Goal: Task Accomplishment & Management: Complete application form

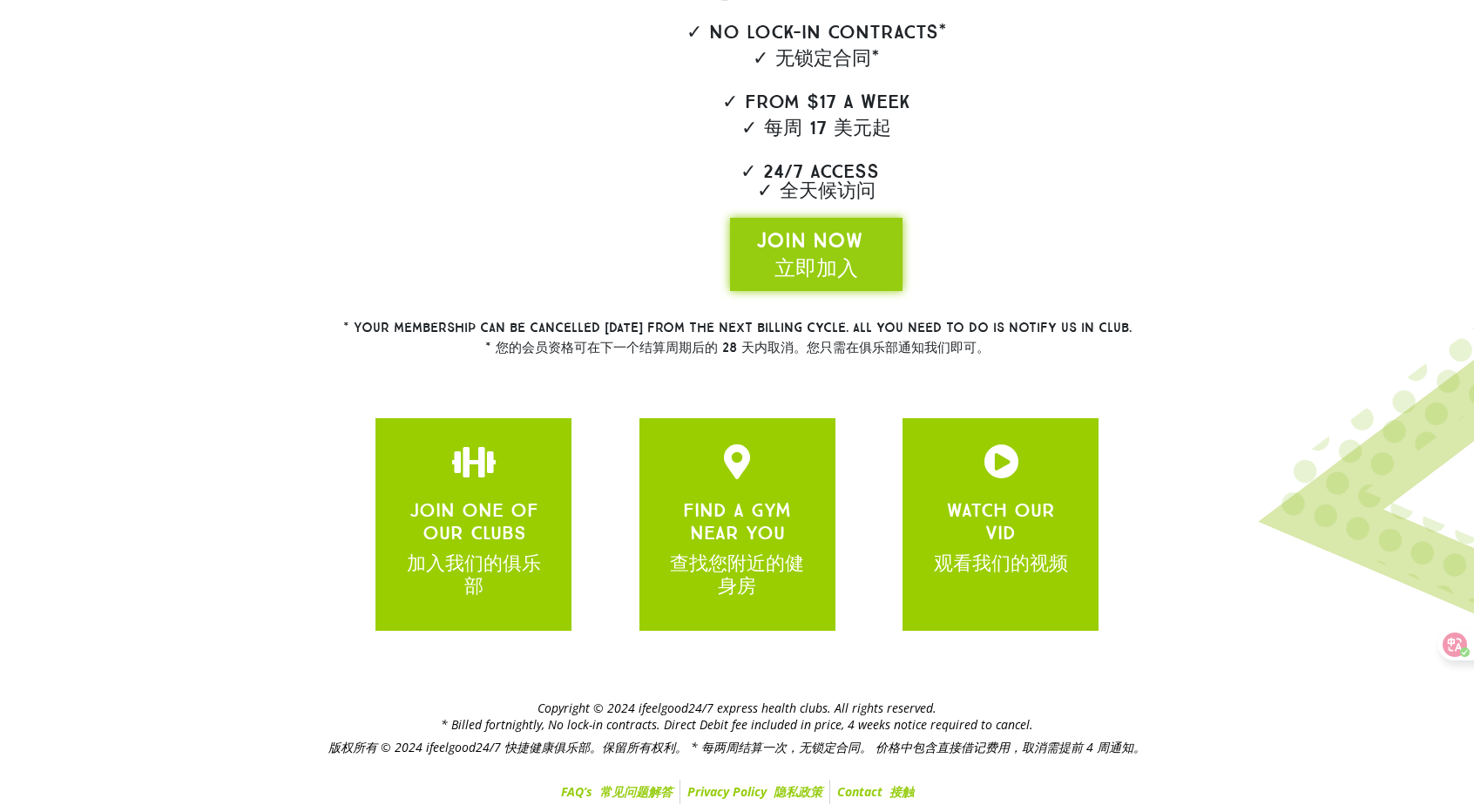
scroll to position [420, 0]
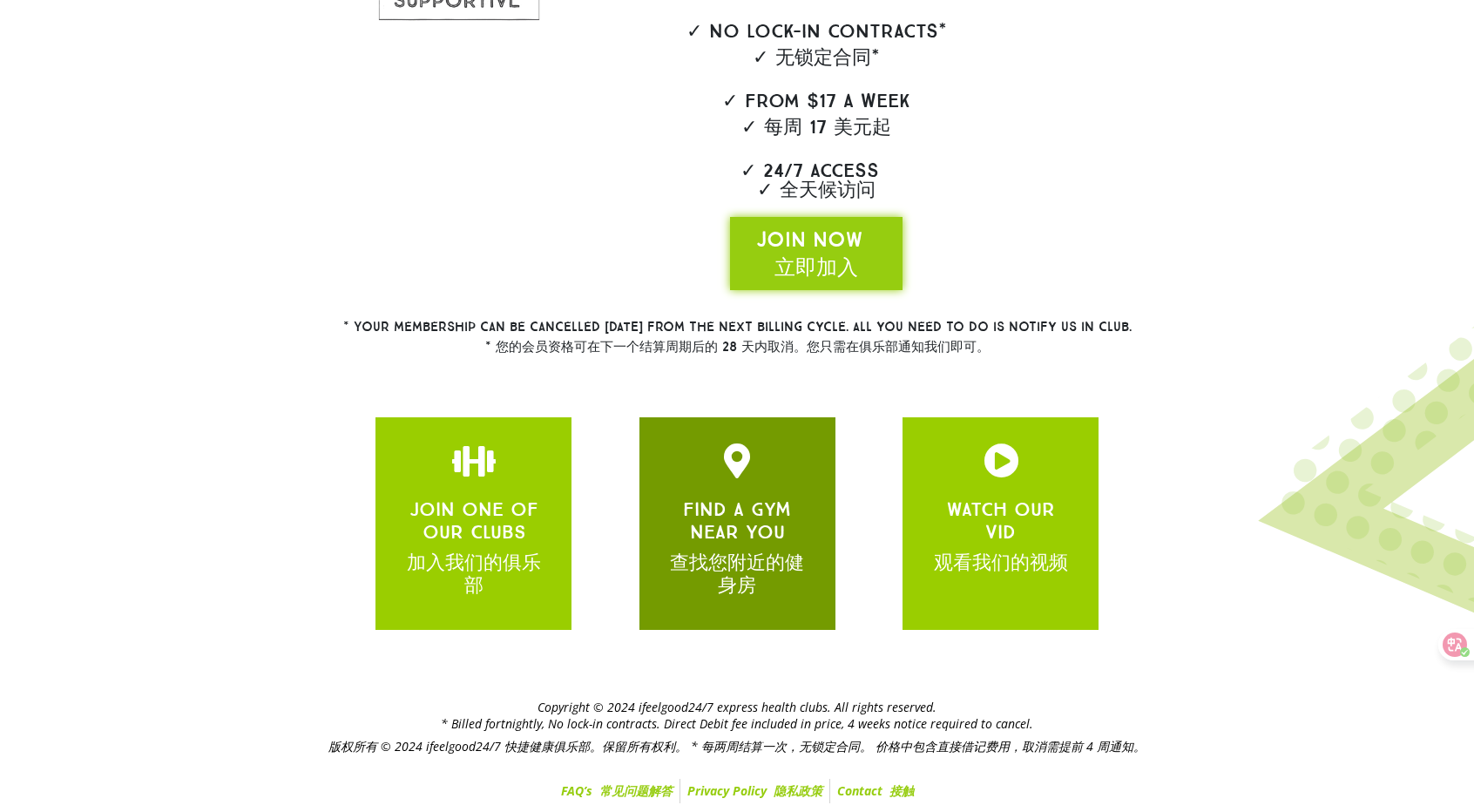
click at [730, 537] on link "FIND A GYM NEAR YOU 查找您附近的健身房" at bounding box center [737, 546] width 144 height 99
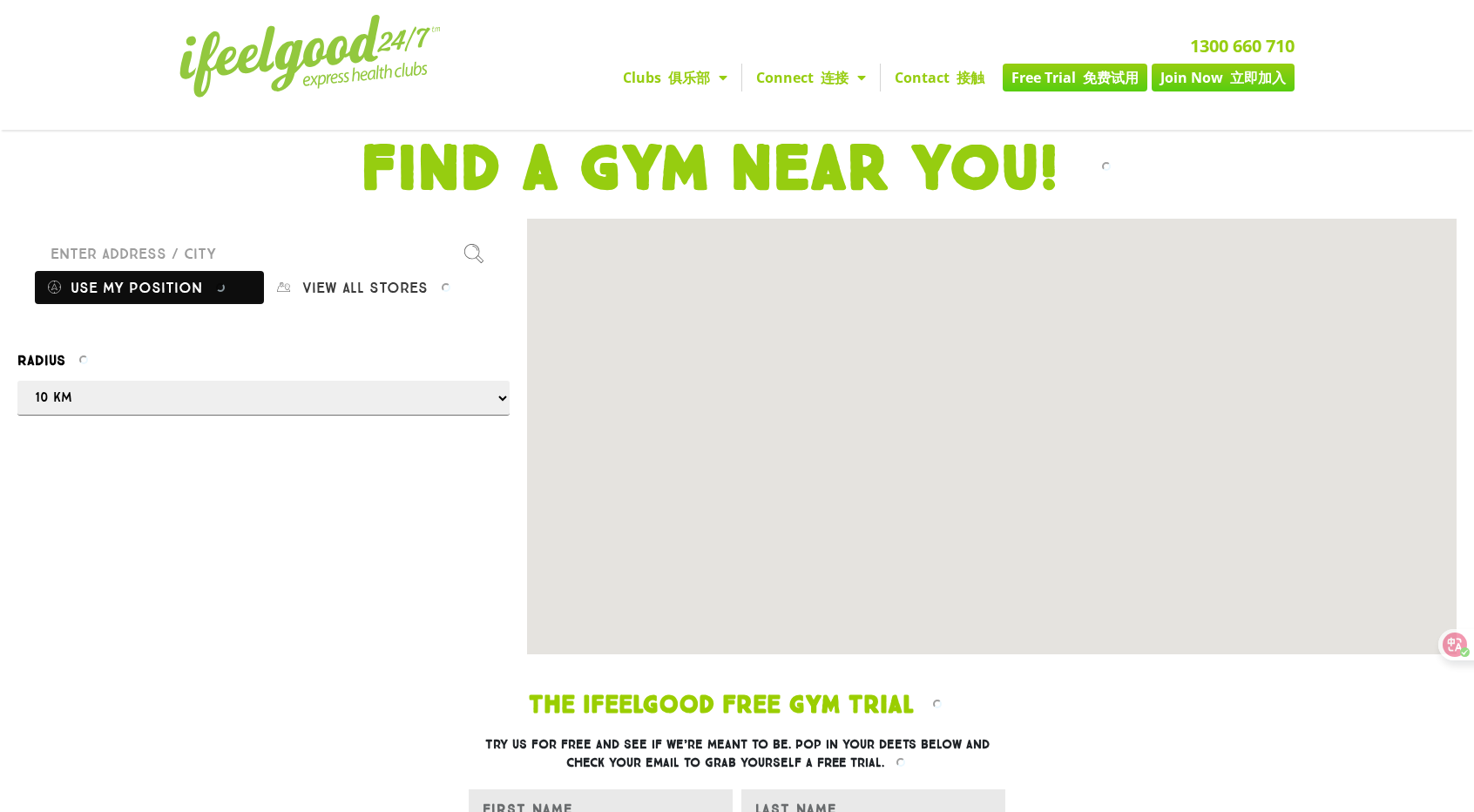
click at [207, 282] on font at bounding box center [215, 287] width 26 height 17
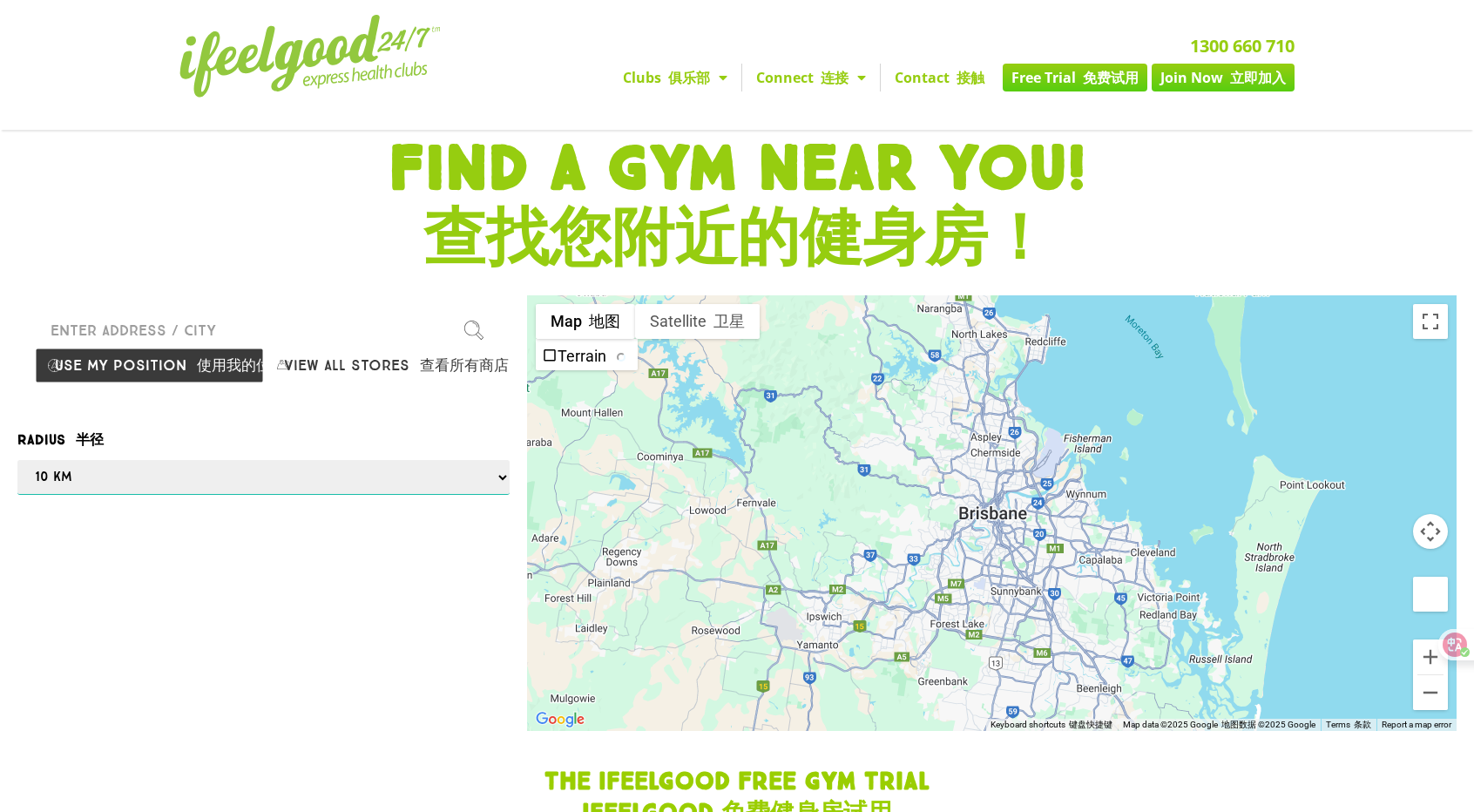
click at [190, 480] on select "Any 1 km 5 km 10 km 50 km 100 km 500 km" at bounding box center [263, 477] width 492 height 35
click at [376, 358] on button "View all stores 查看所有商店" at bounding box center [378, 365] width 229 height 36
select select "selectall"
click at [380, 368] on div at bounding box center [737, 406] width 1474 height 812
click at [370, 317] on div at bounding box center [737, 406] width 1474 height 812
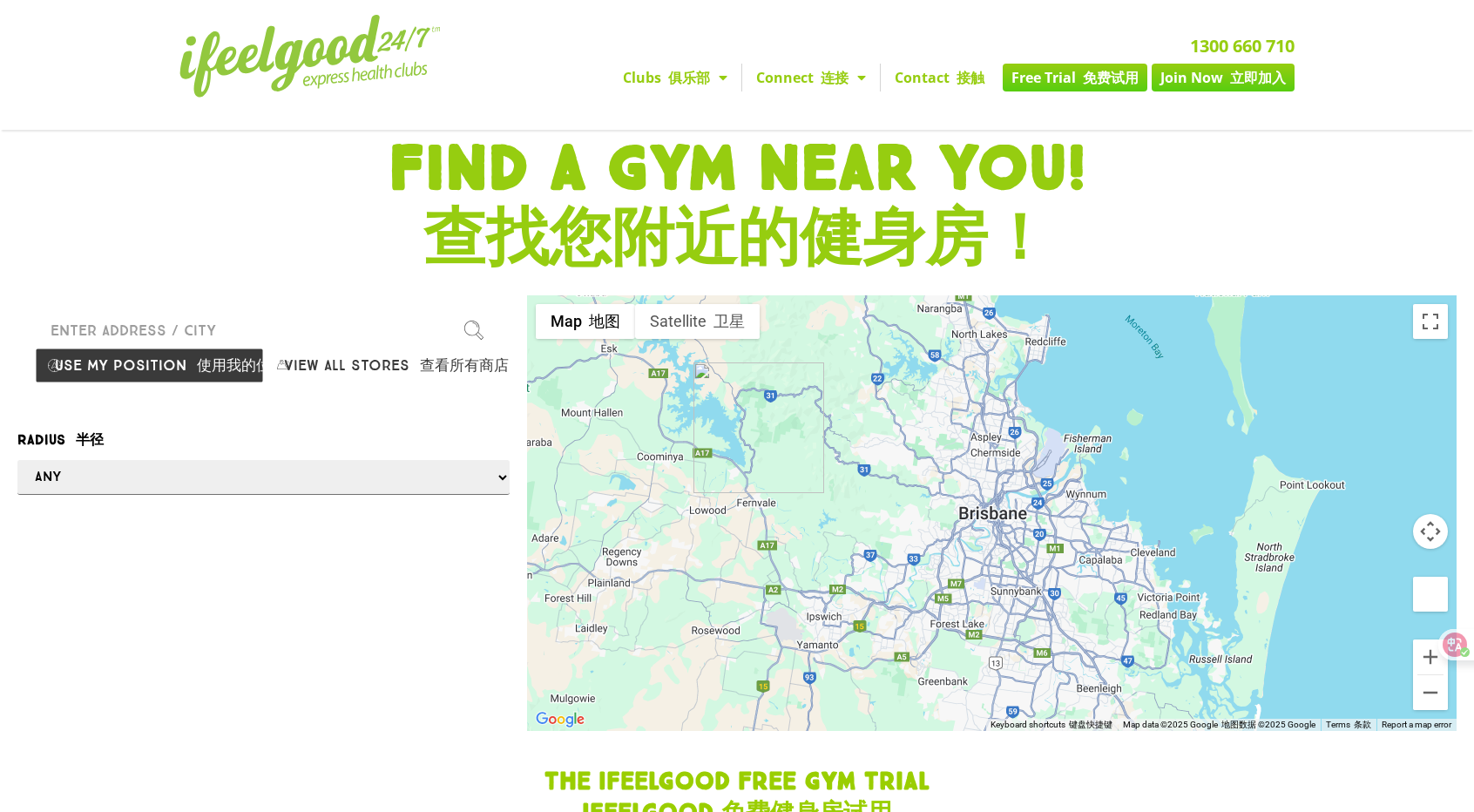
drag, startPoint x: 301, startPoint y: 339, endPoint x: 181, endPoint y: 338, distance: 120.0
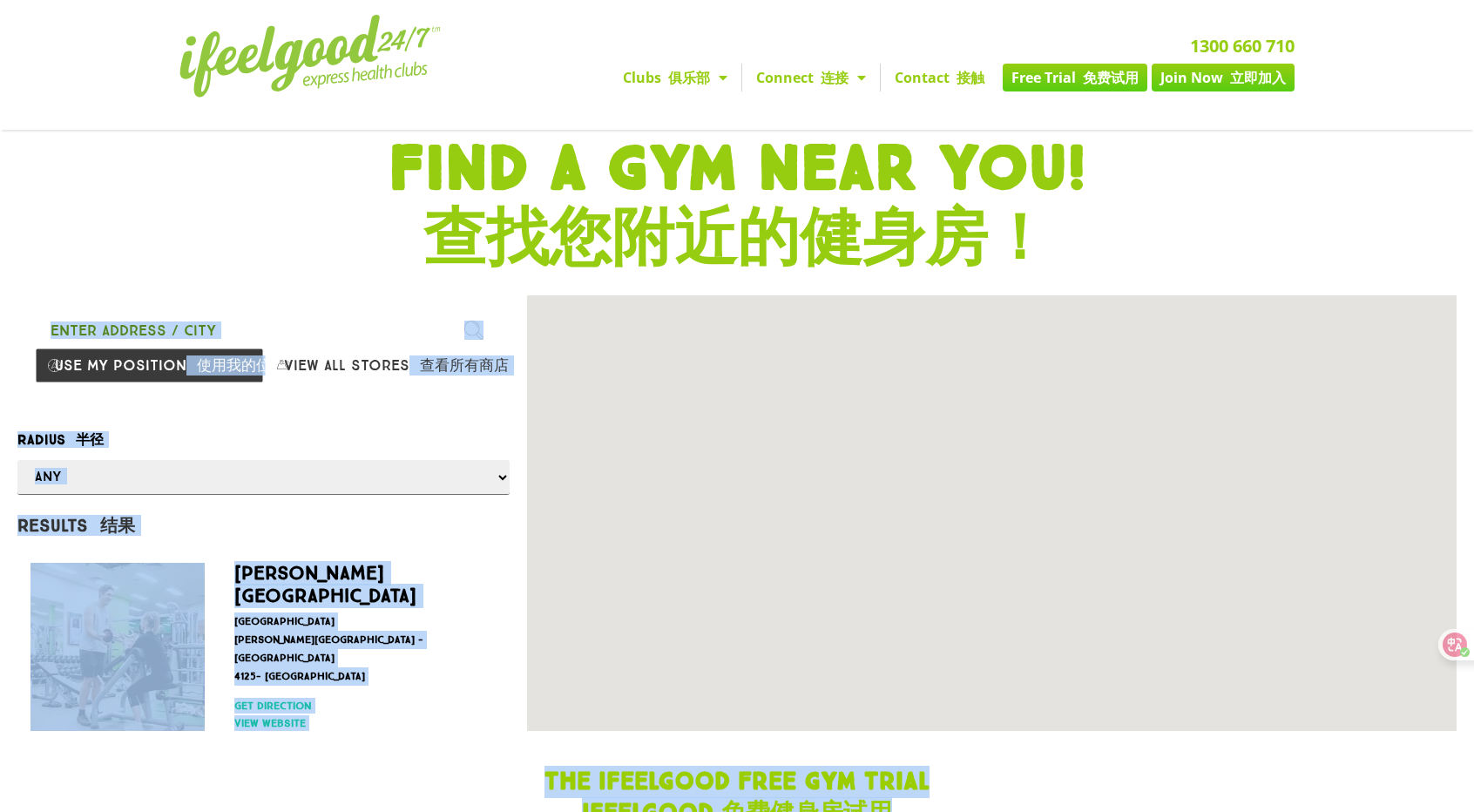
click at [181, 337] on input "Please enter a valid address" at bounding box center [263, 330] width 457 height 35
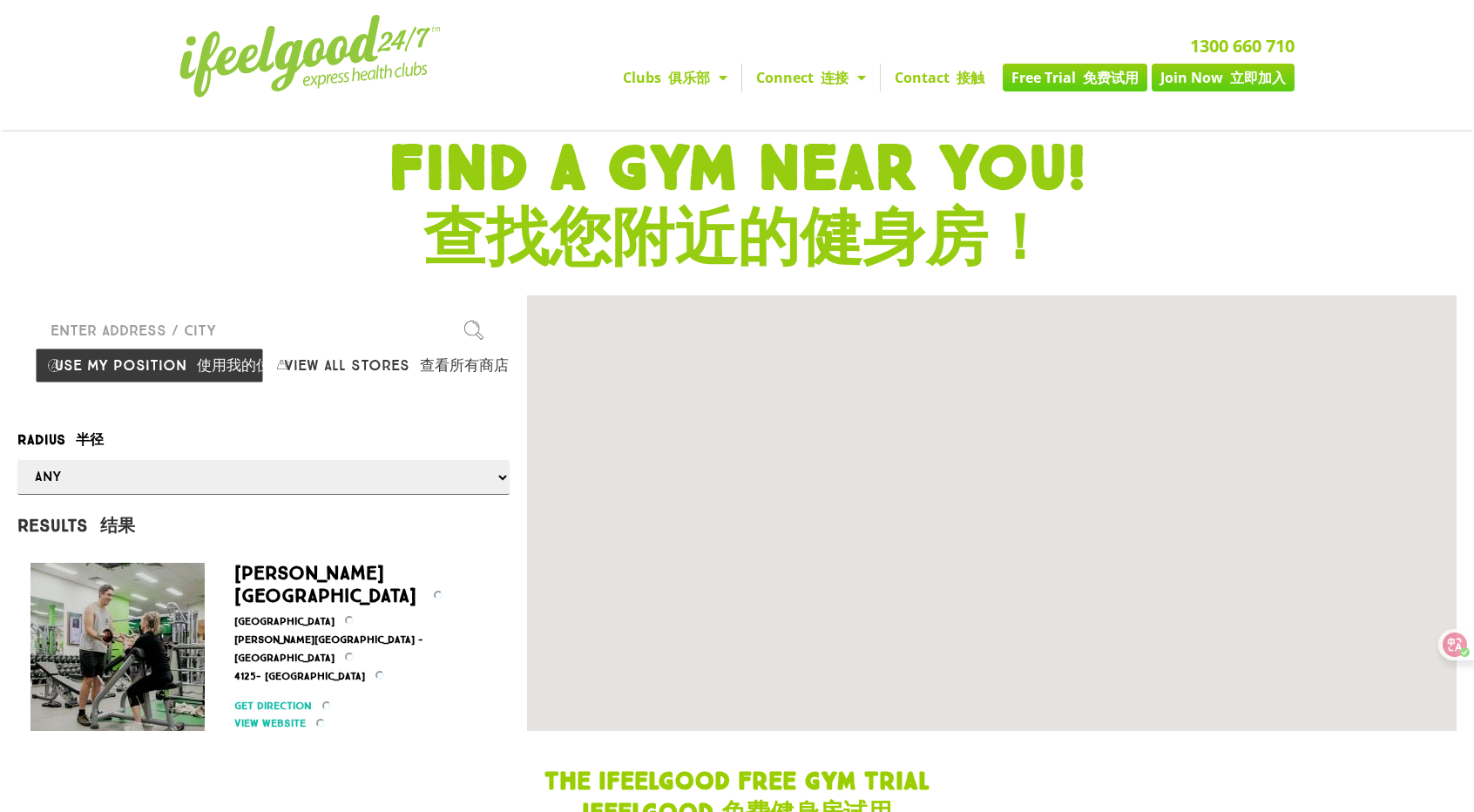
click at [181, 337] on input "Please enter a valid address" at bounding box center [263, 330] width 457 height 35
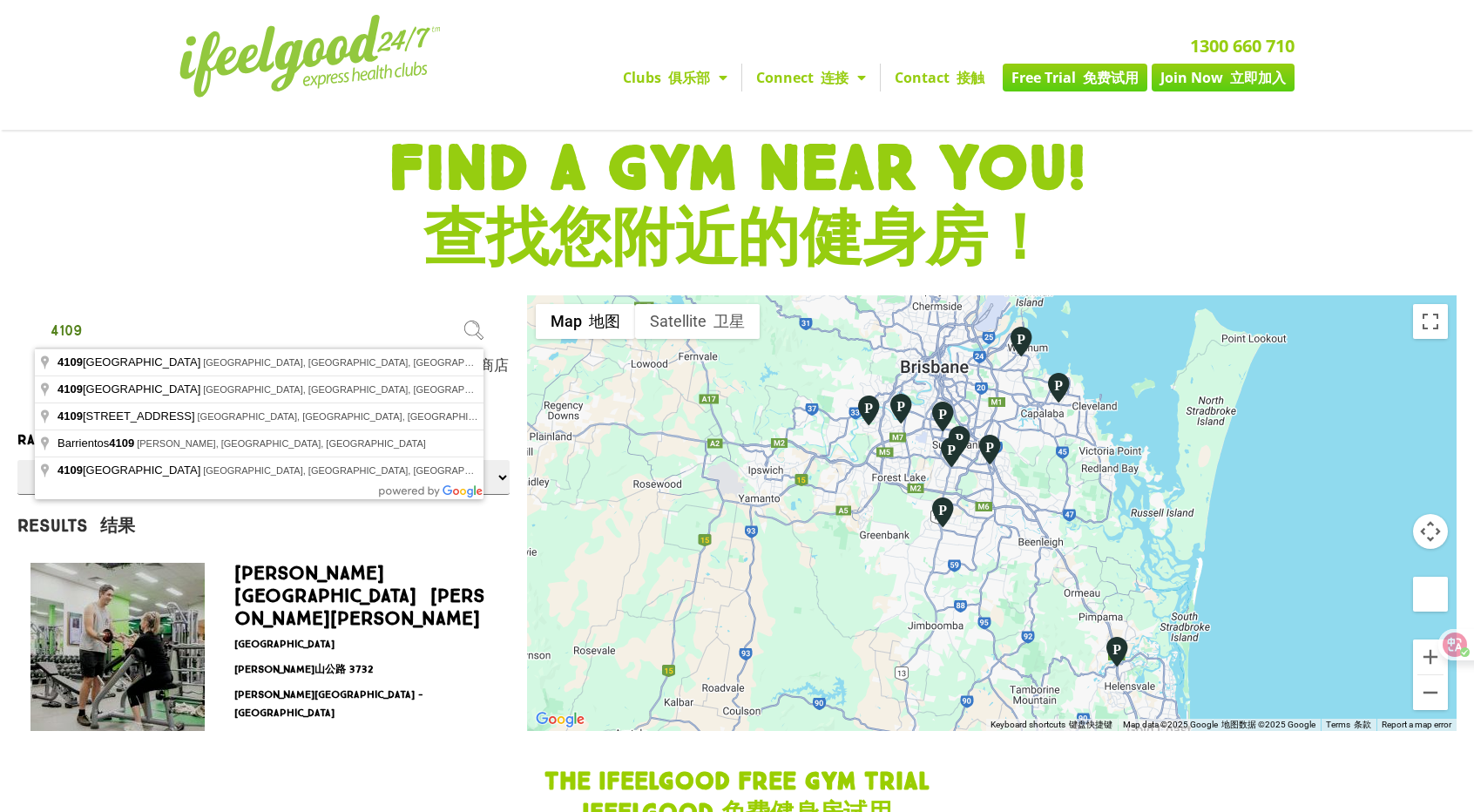
type input "4109"
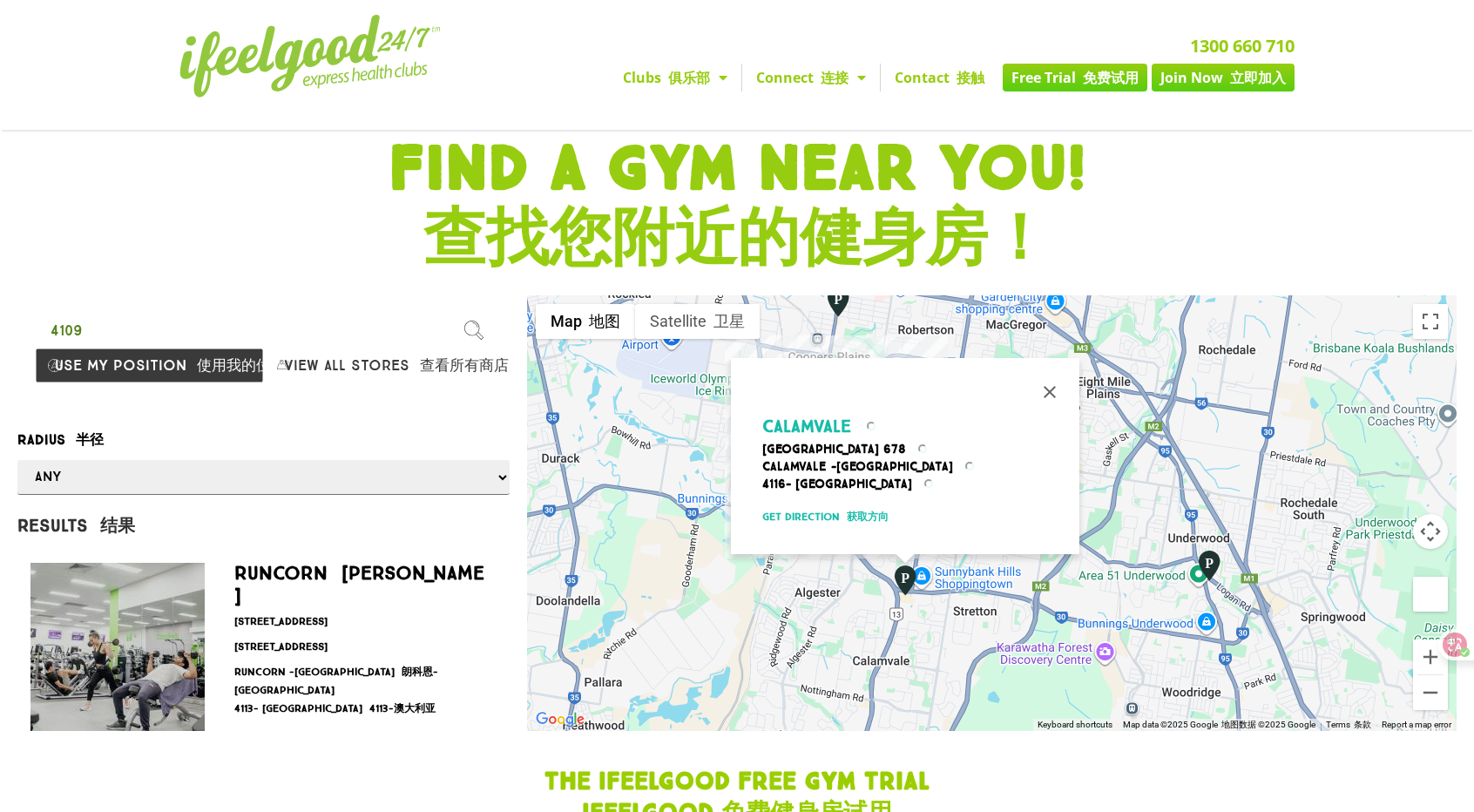
click at [905, 581] on img "Calamvale" at bounding box center [905, 579] width 29 height 33
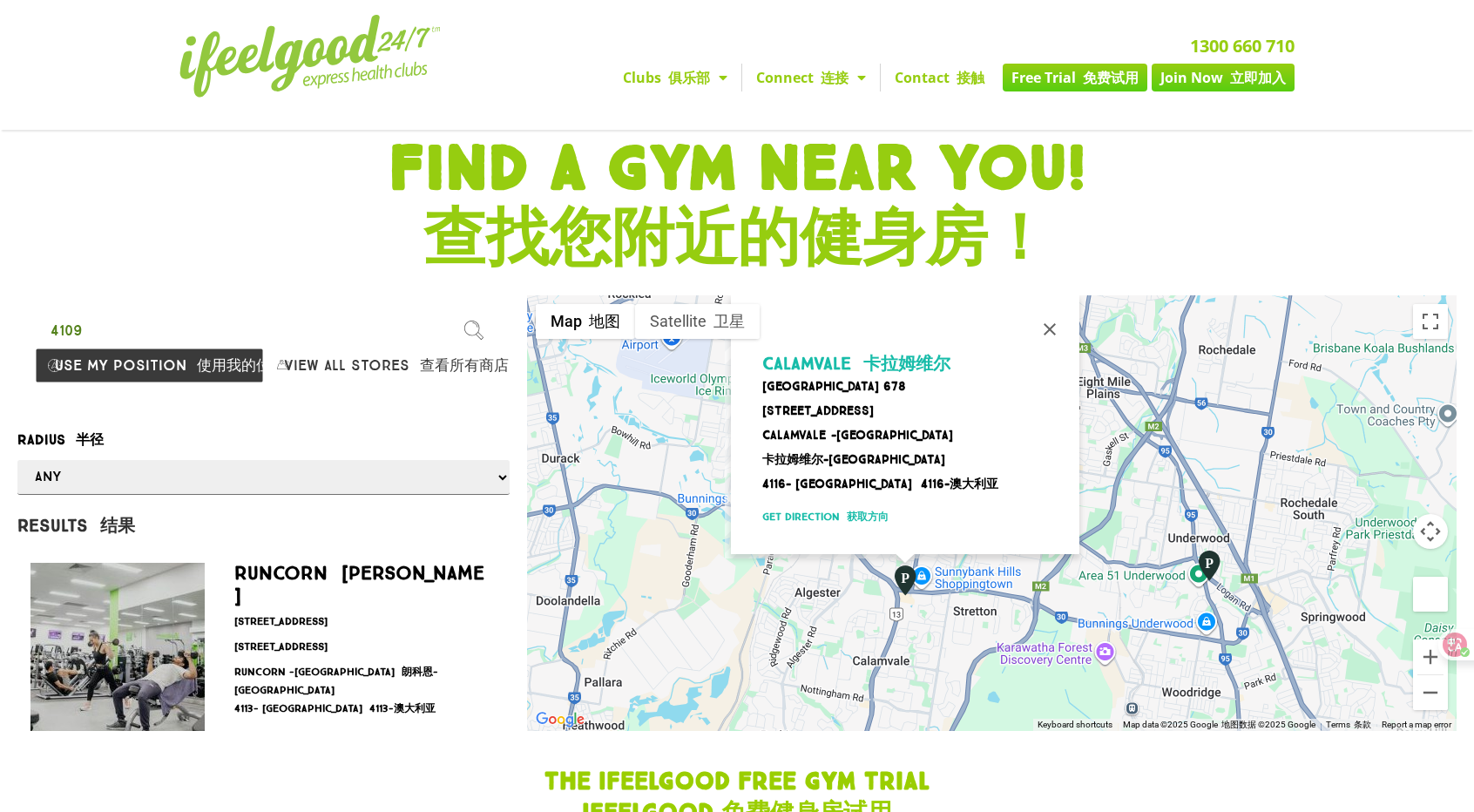
drag, startPoint x: 813, startPoint y: 389, endPoint x: 845, endPoint y: 352, distance: 48.9
click at [813, 388] on p "Compton Road 678 康普顿路 678 号 Calamvale -Brisbane City 卡拉姆维尔-布里斯班市 4116- Australi…" at bounding box center [912, 435] width 300 height 115
click at [850, 352] on span "Calamvale 卡拉姆维尔" at bounding box center [857, 363] width 188 height 21
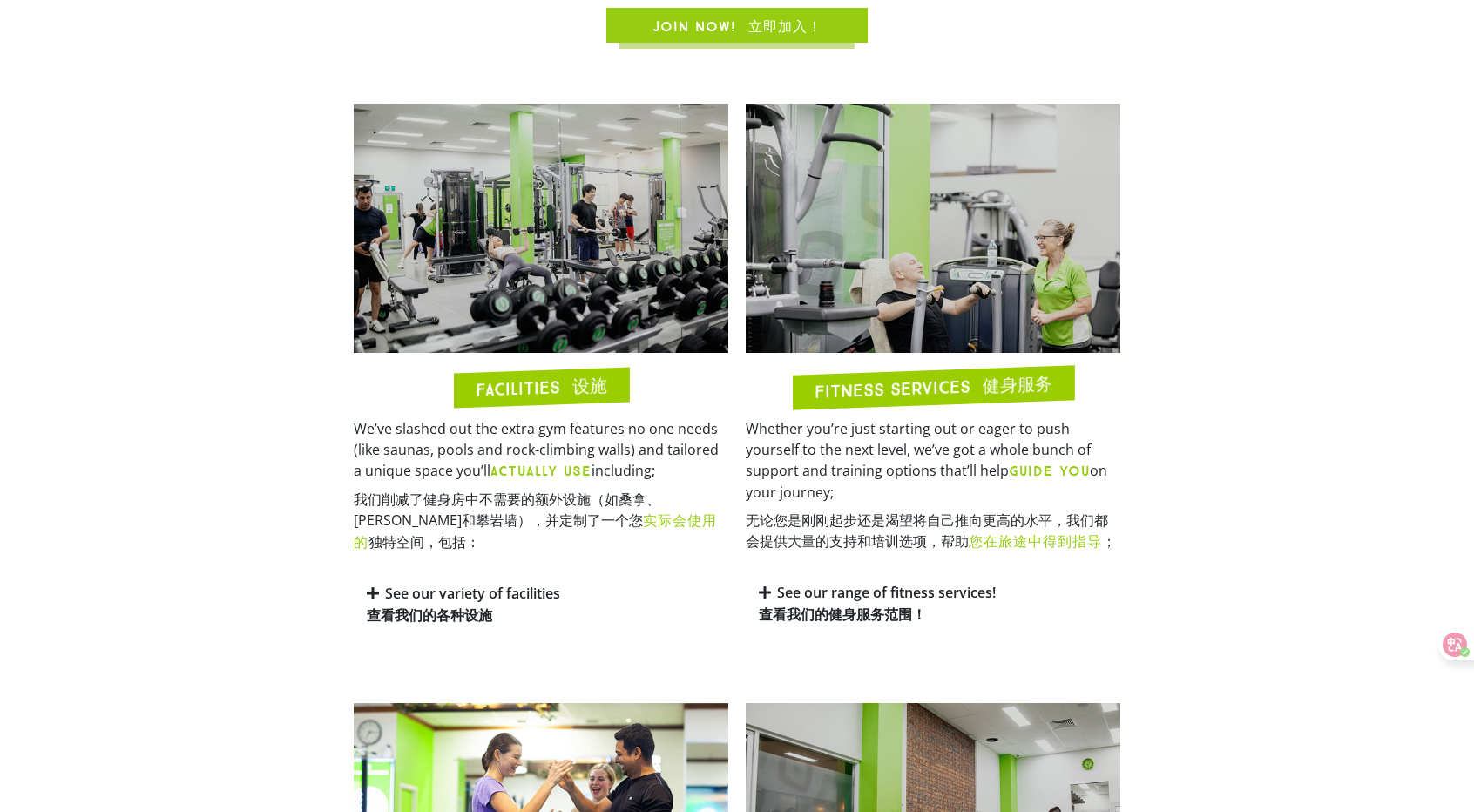
scroll to position [969, 0]
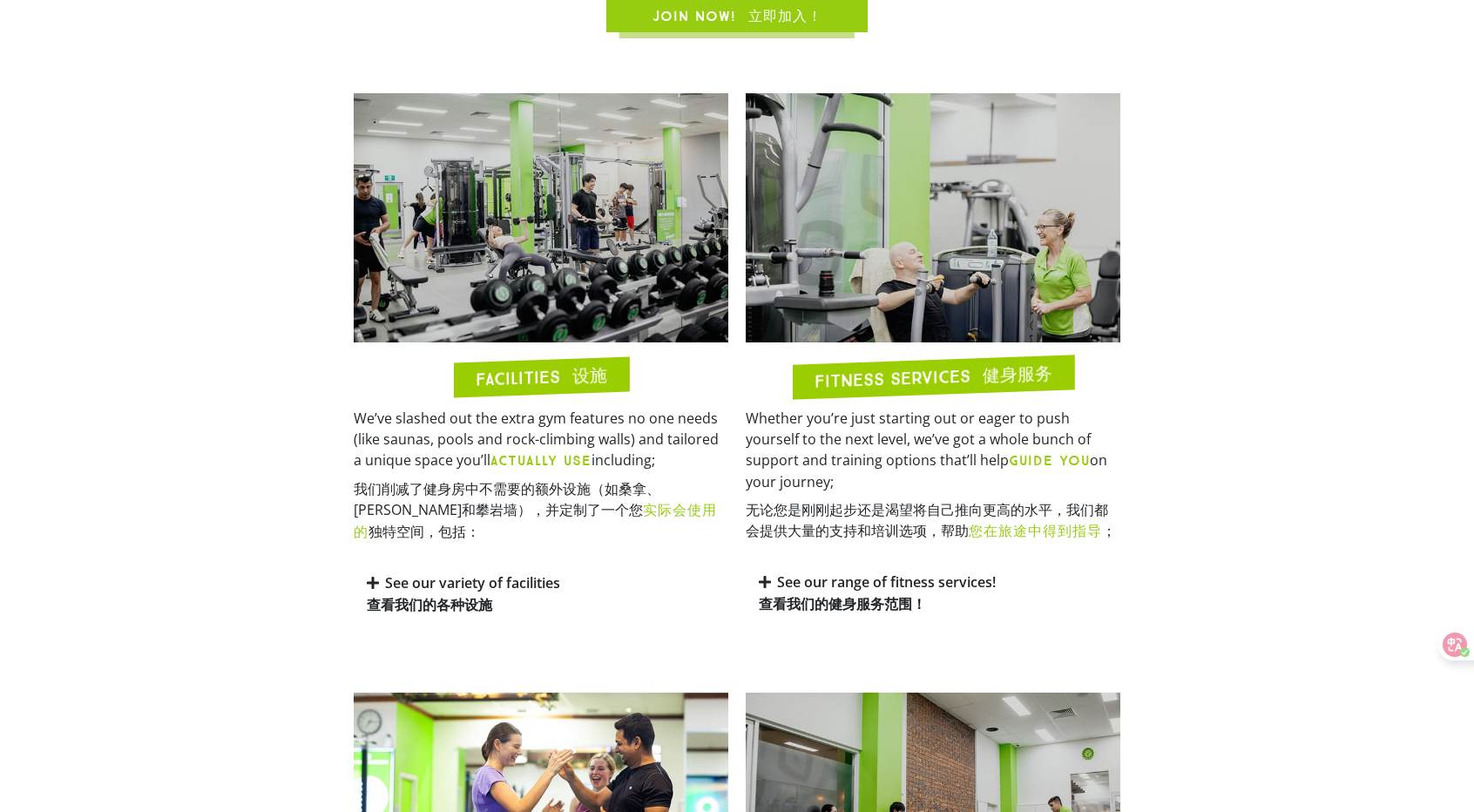
click at [780, 588] on div "See our range of fitness services! 查看我们的健身服务范围！" at bounding box center [933, 595] width 375 height 69
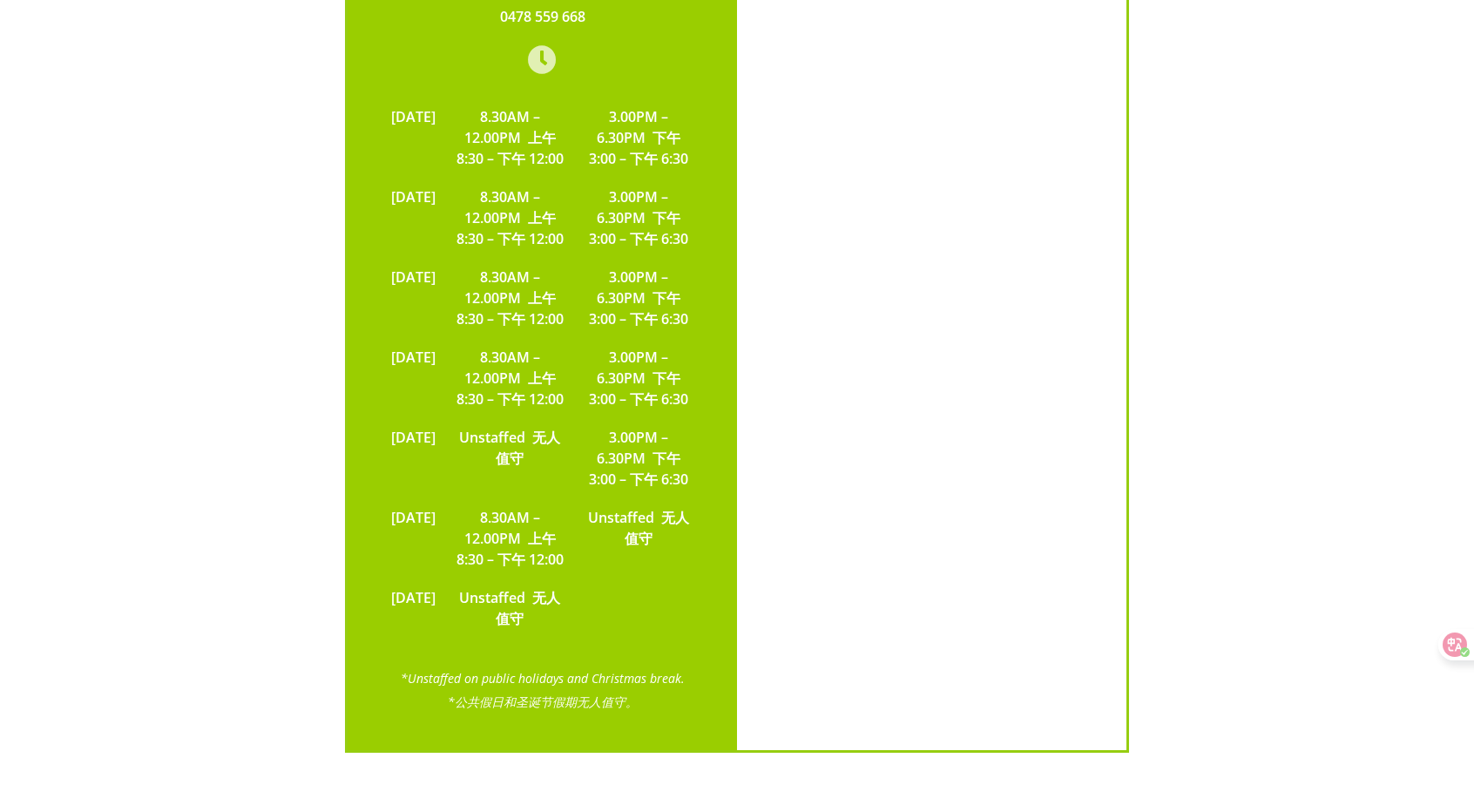
scroll to position [6891, 0]
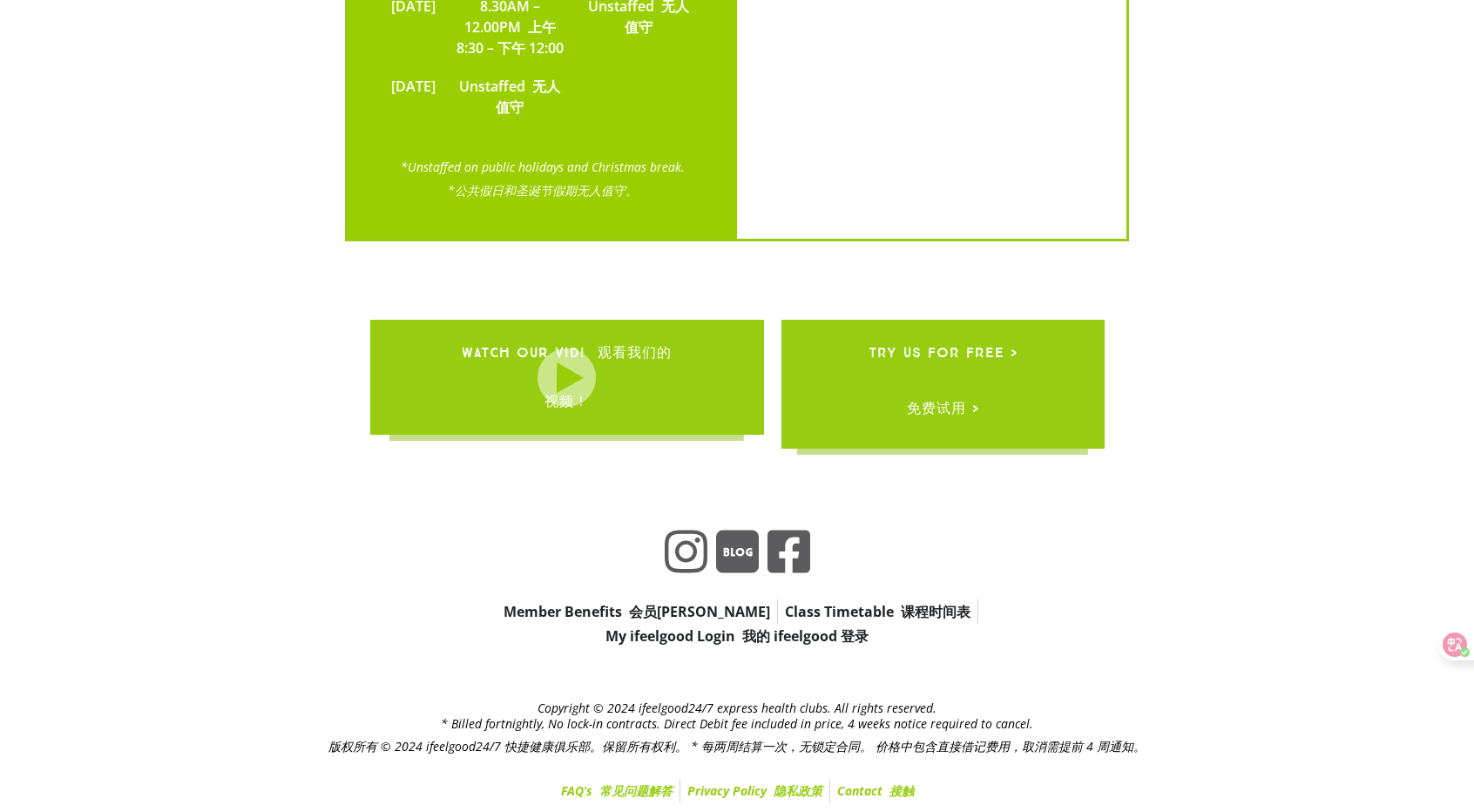
scroll to position [7247, 0]
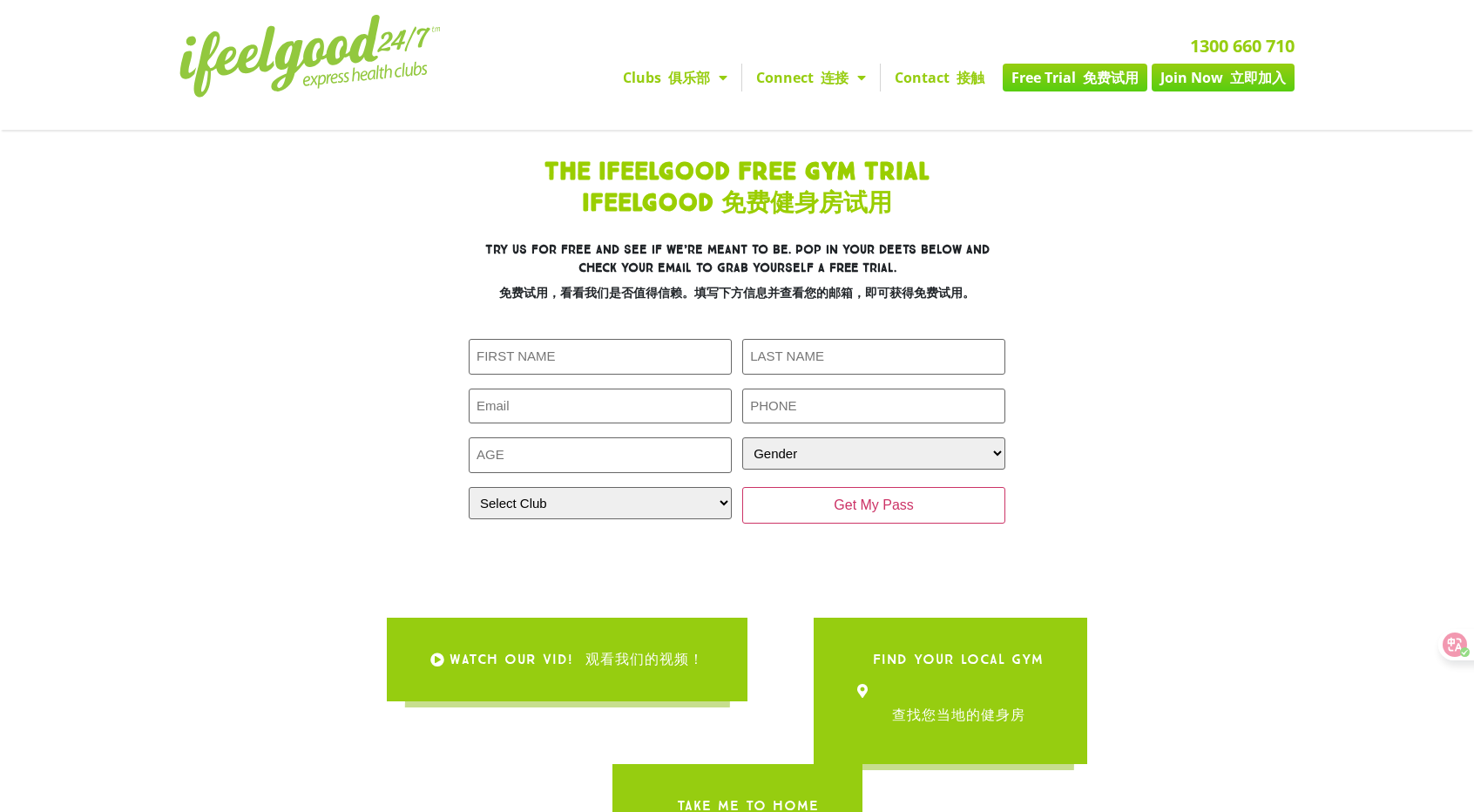
click at [853, 81] on span "Menu" at bounding box center [857, 77] width 17 height 31
click at [852, 82] on span "Menu" at bounding box center [857, 77] width 17 height 31
click at [711, 75] on span "Menu" at bounding box center [718, 77] width 17 height 31
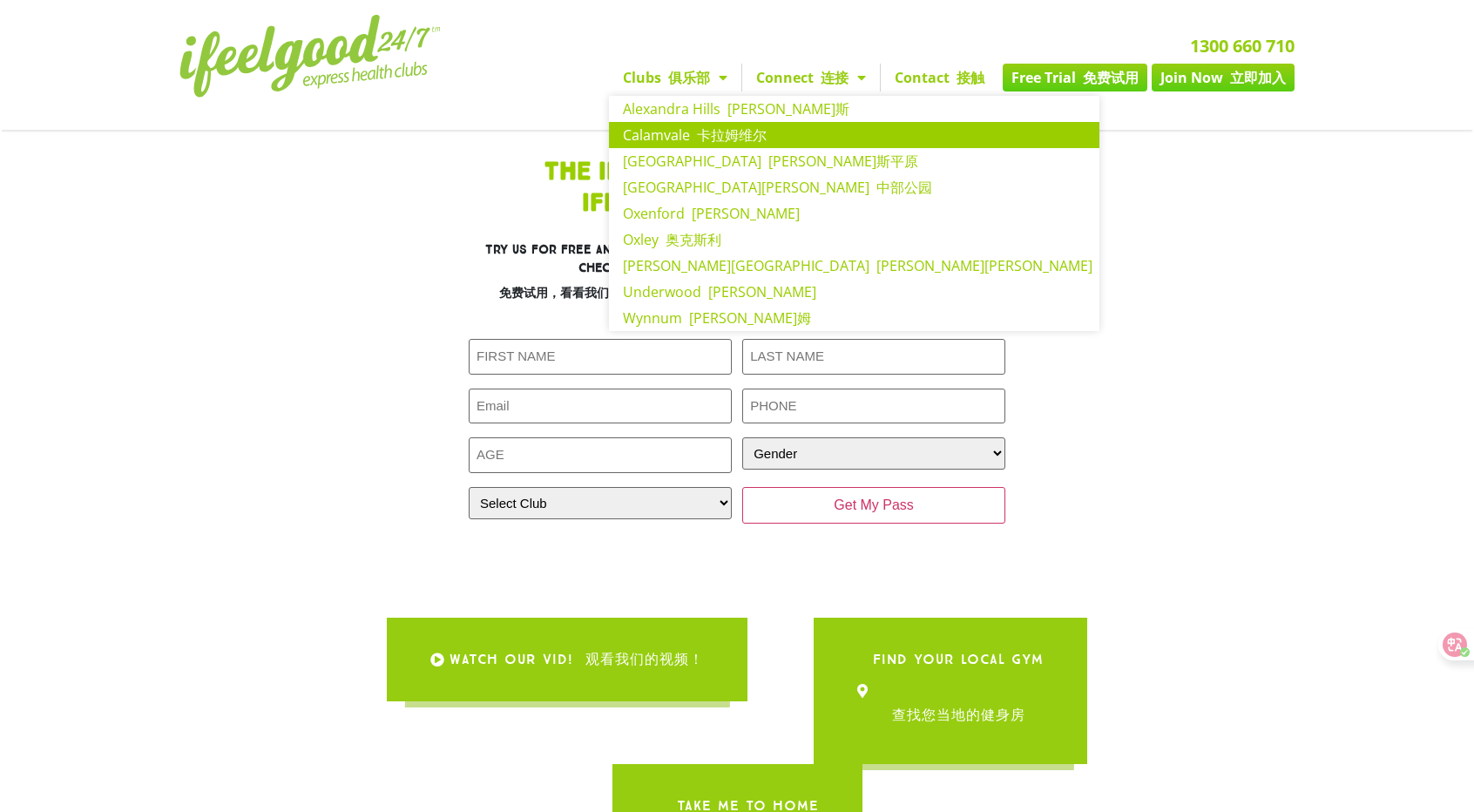
click at [793, 140] on link "Calamvale 卡拉姆维尔" at bounding box center [854, 135] width 490 height 26
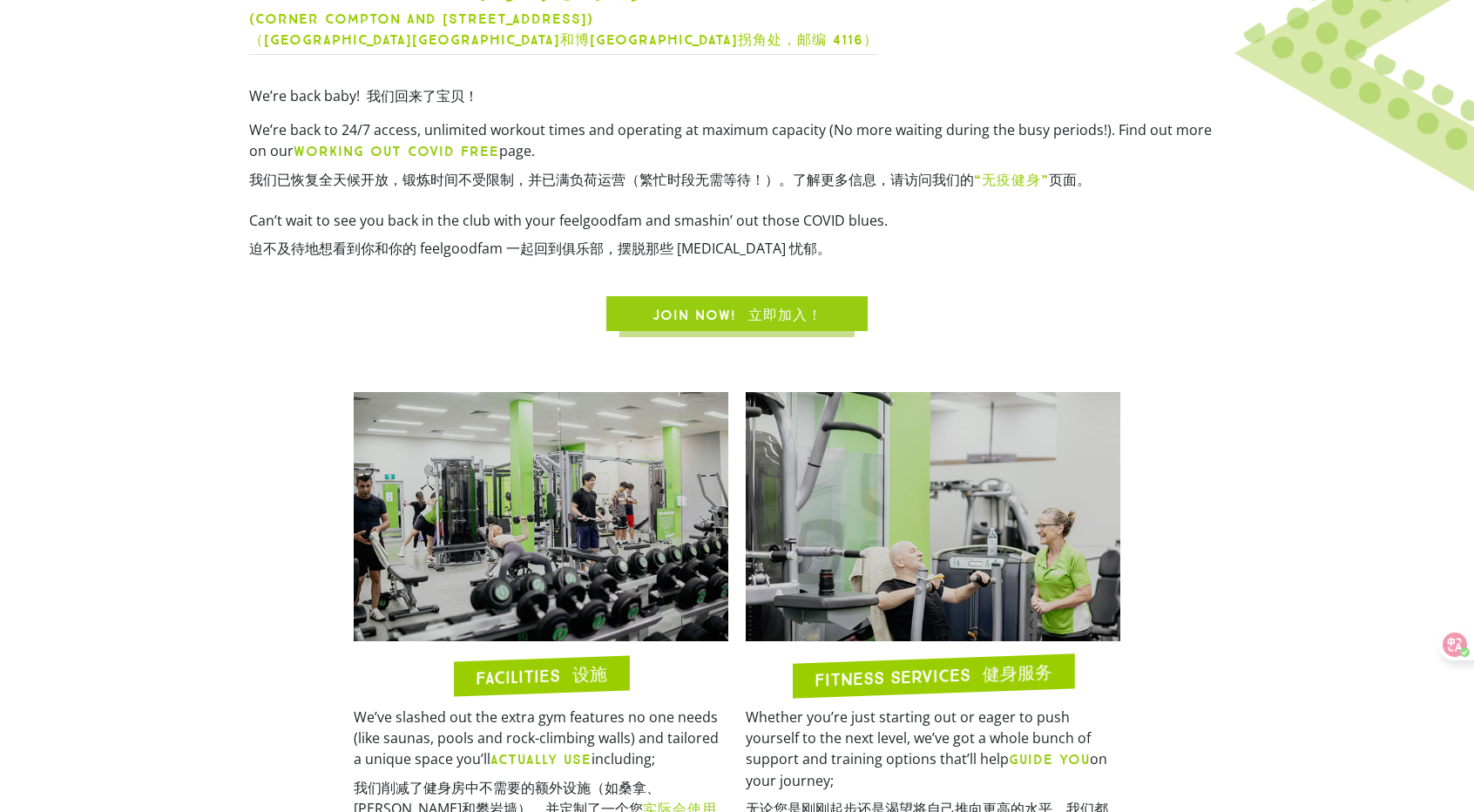
scroll to position [609, 0]
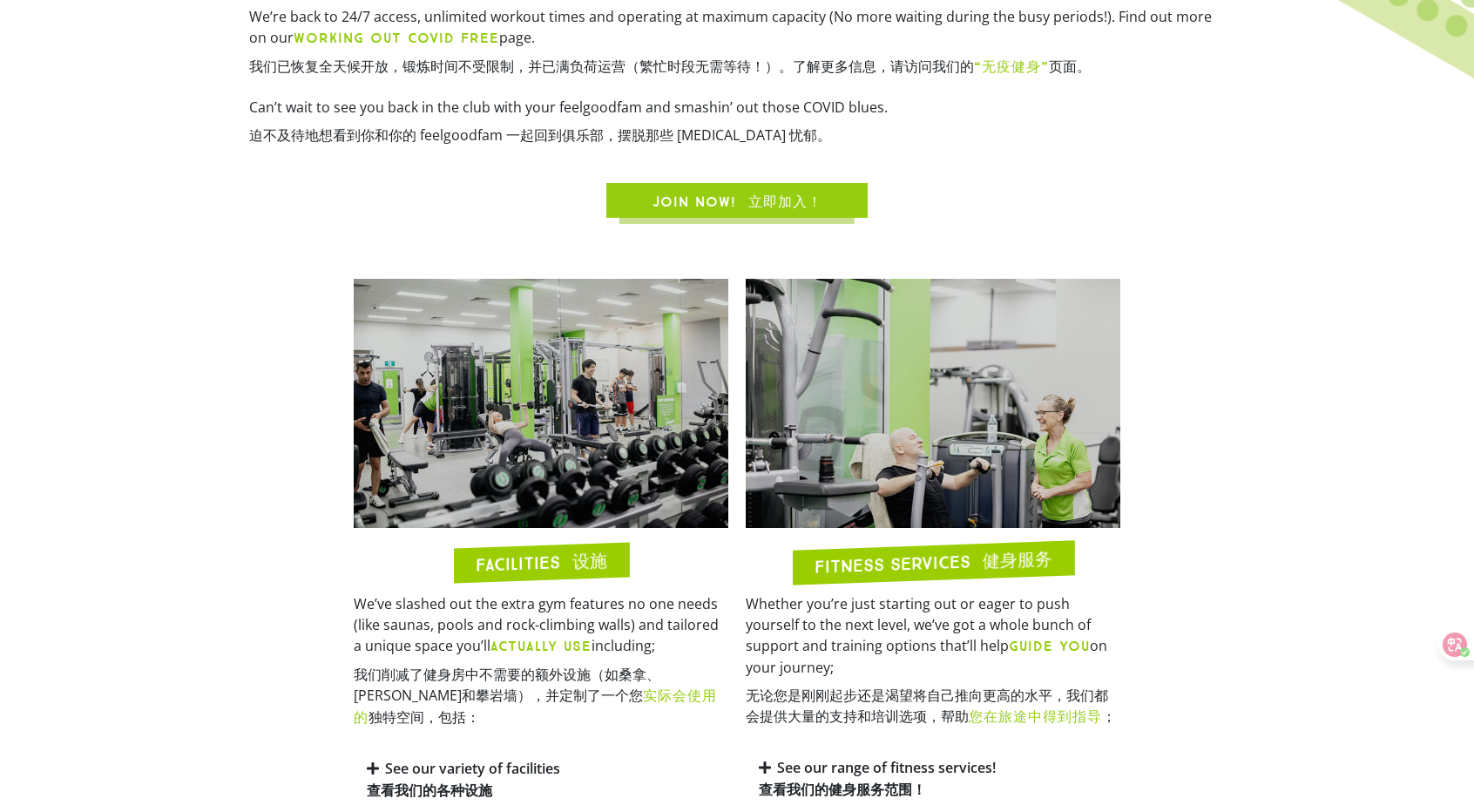
click at [745, 200] on font at bounding box center [742, 202] width 12 height 17
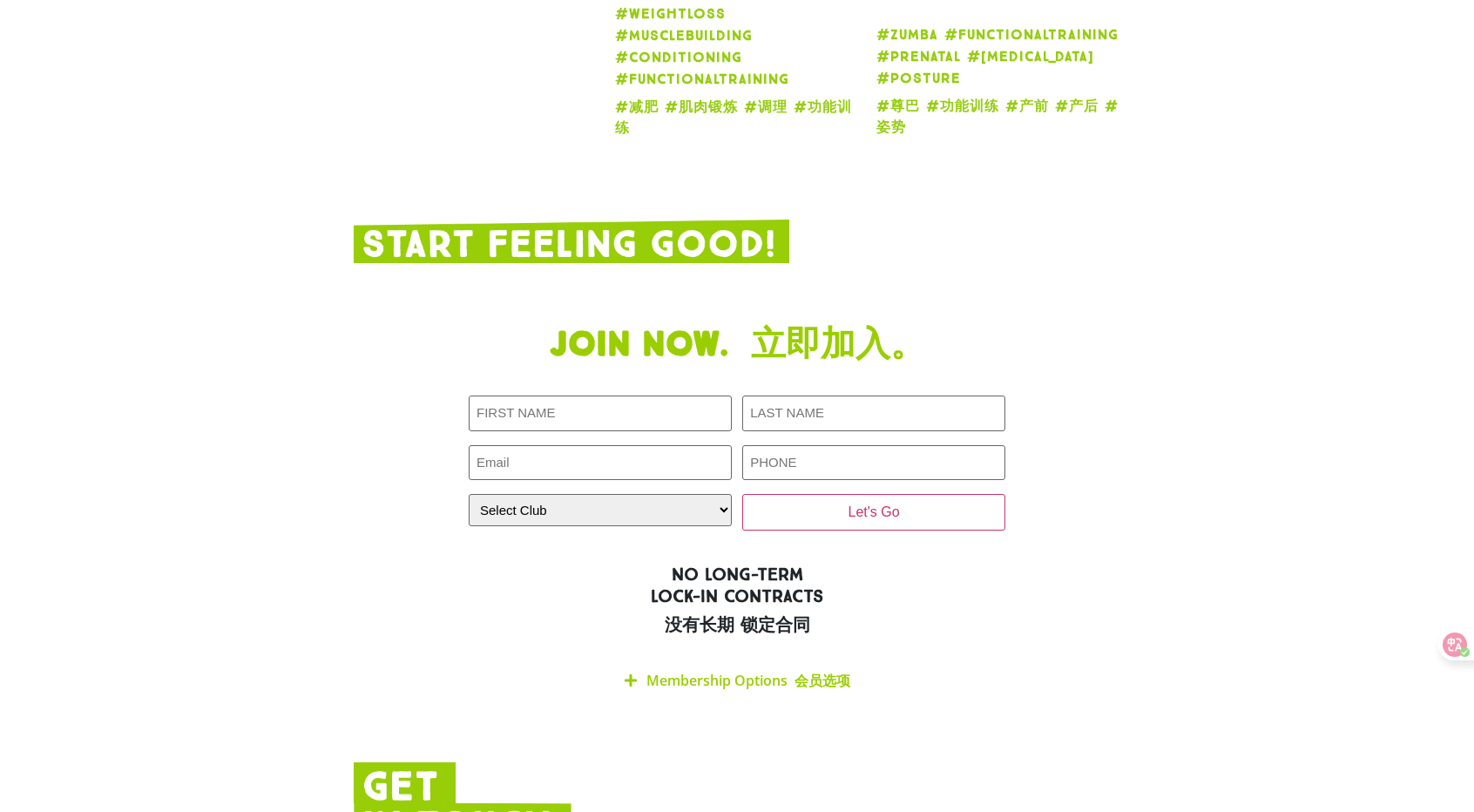
scroll to position [4083, 0]
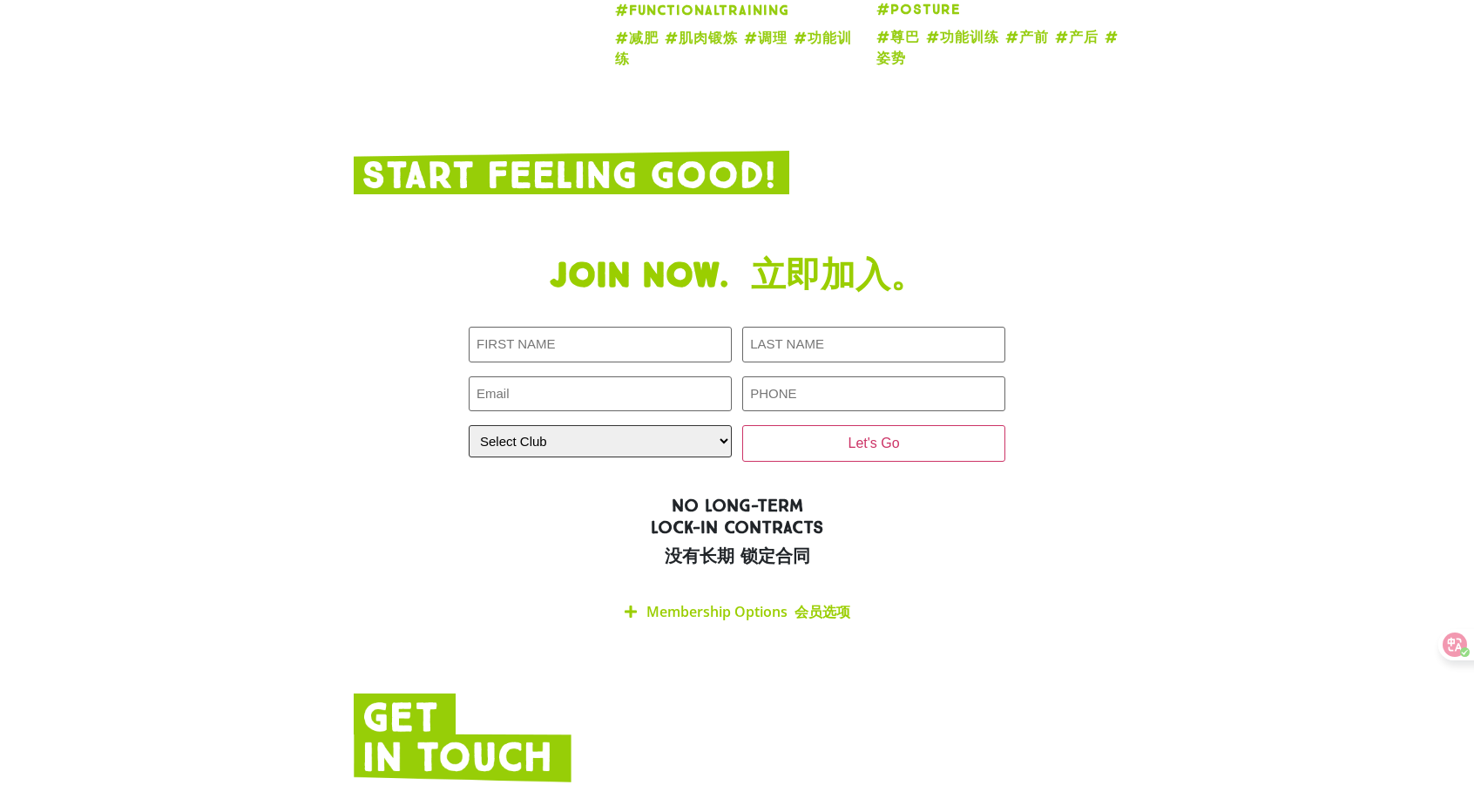
click at [622, 425] on select "Select Club Alexandra Hills Calamvale Coopers Plains Middle Park Oxenford Oxley…" at bounding box center [599, 441] width 263 height 32
click at [695, 602] on link "Membership Options 会员选项" at bounding box center [748, 611] width 204 height 19
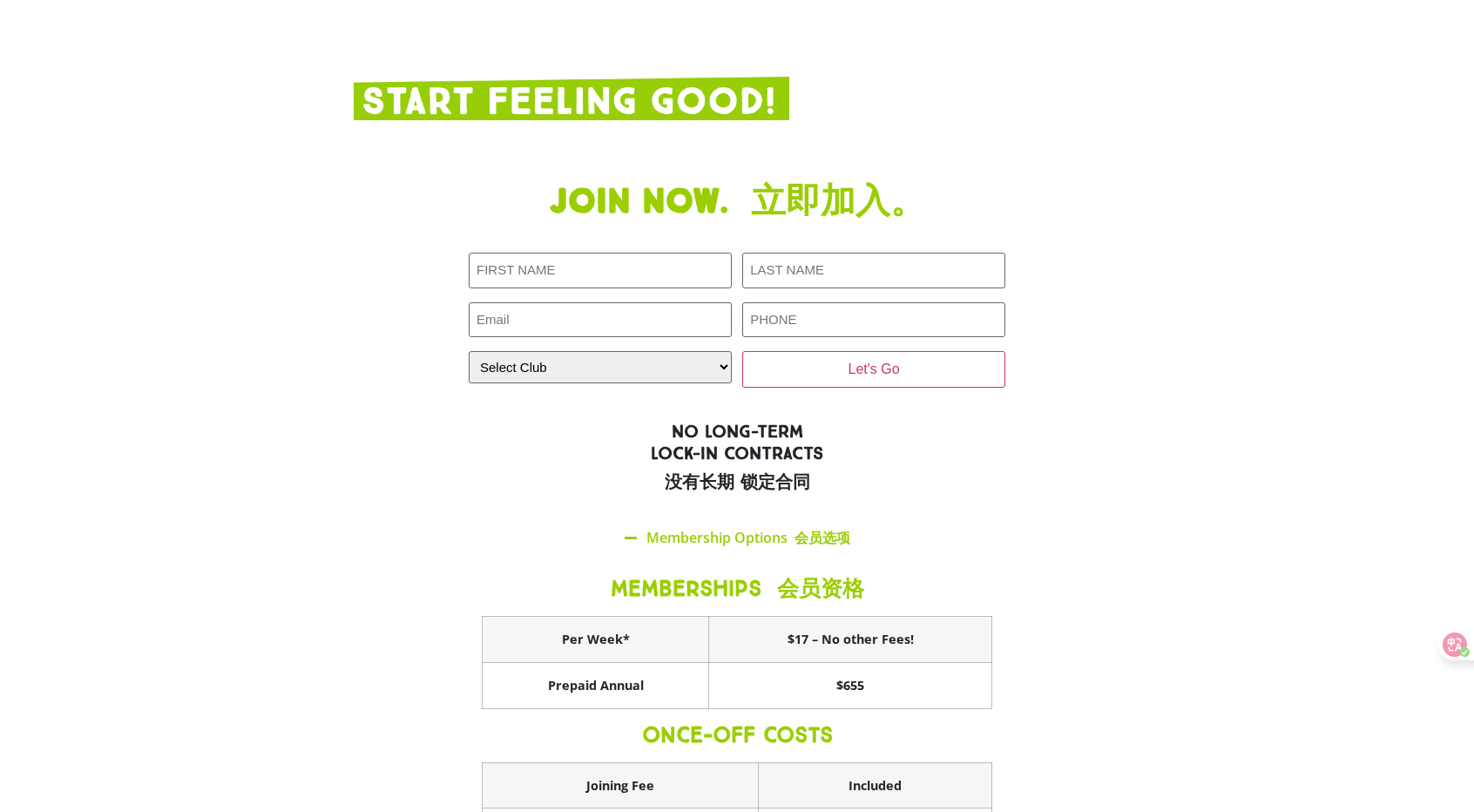
scroll to position [4518, 0]
